Goal: Task Accomplishment & Management: Manage account settings

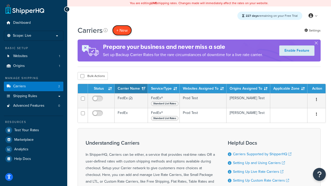
click at [122, 30] on button "+ New" at bounding box center [122, 30] width 20 height 11
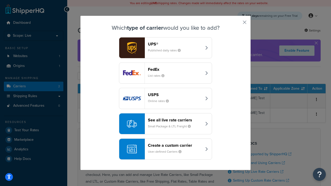
click at [166, 73] on div "FedEx List rates" at bounding box center [175, 73] width 54 height 12
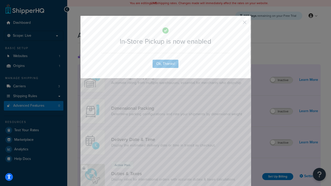
scroll to position [168, 0]
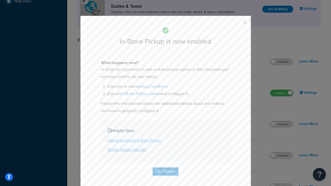
click at [237, 24] on button "button" at bounding box center [237, 24] width 1 height 1
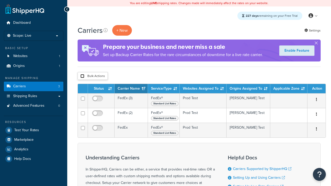
click at [82, 76] on input "checkbox" at bounding box center [83, 76] width 4 height 4
checkbox input "true"
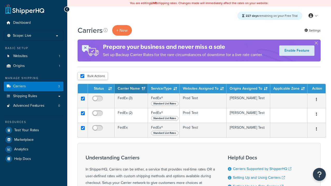
click at [0, 0] on button "Delete" at bounding box center [0, 0] width 0 height 0
